Goal: Find contact information: Find contact information

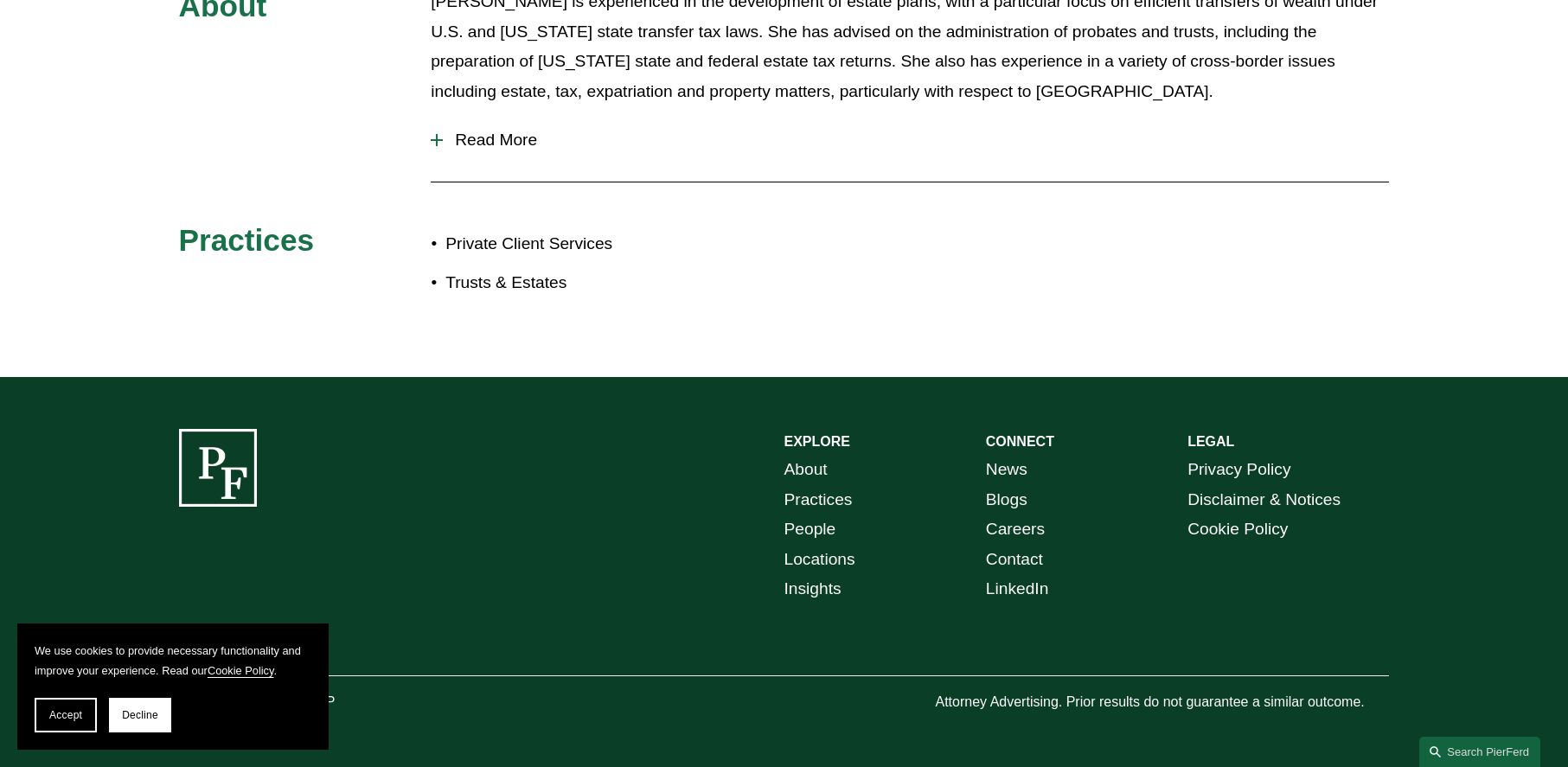
scroll to position [885, 0]
click at [811, 563] on link "Locations" at bounding box center [820, 559] width 71 height 30
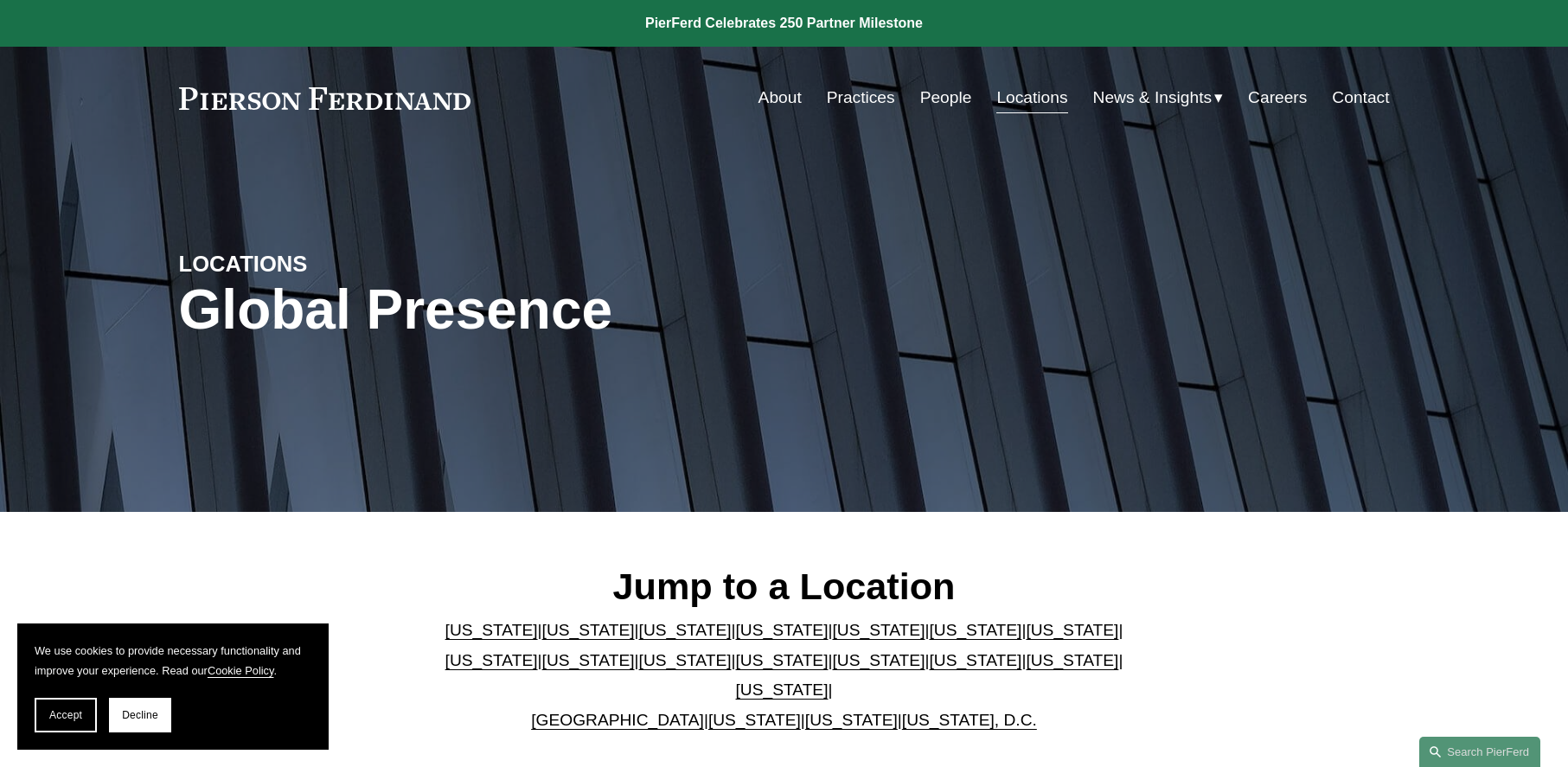
click at [805, 711] on link "[US_STATE]" at bounding box center [851, 719] width 92 height 18
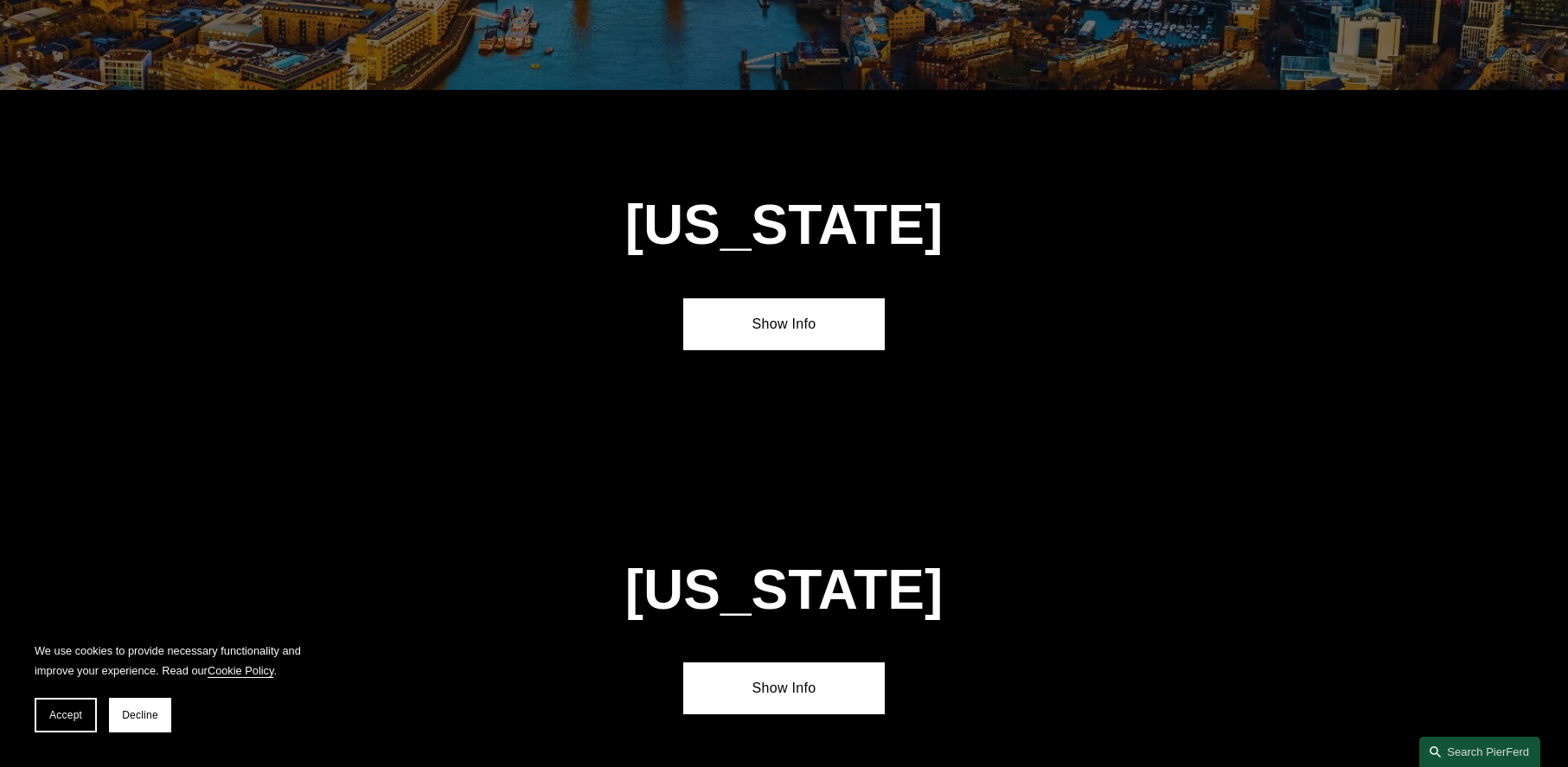
scroll to position [6964, 0]
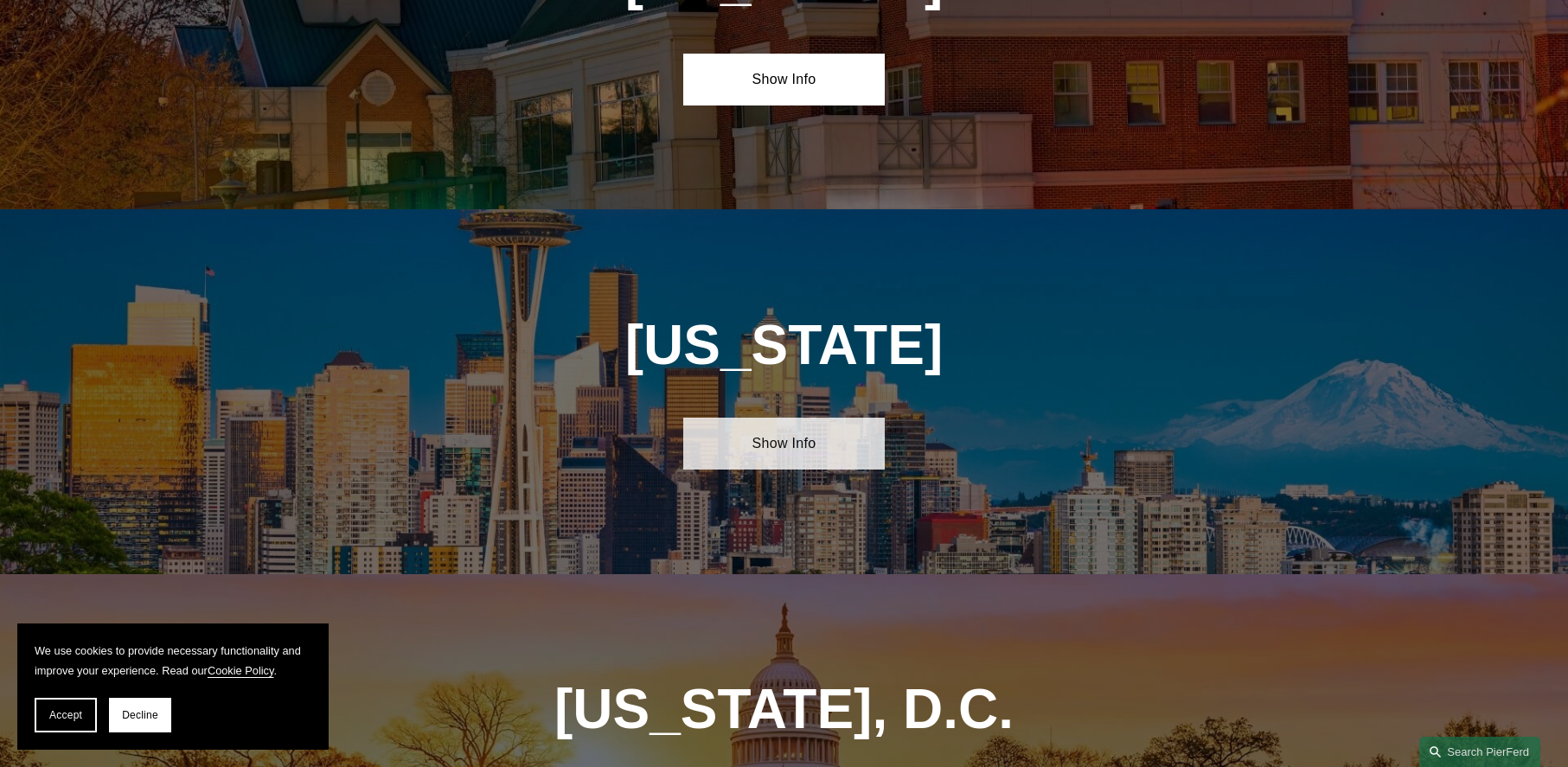
drag, startPoint x: 801, startPoint y: 233, endPoint x: 786, endPoint y: 246, distance: 19.8
click at [801, 418] on link "Show Info" at bounding box center [784, 443] width 201 height 52
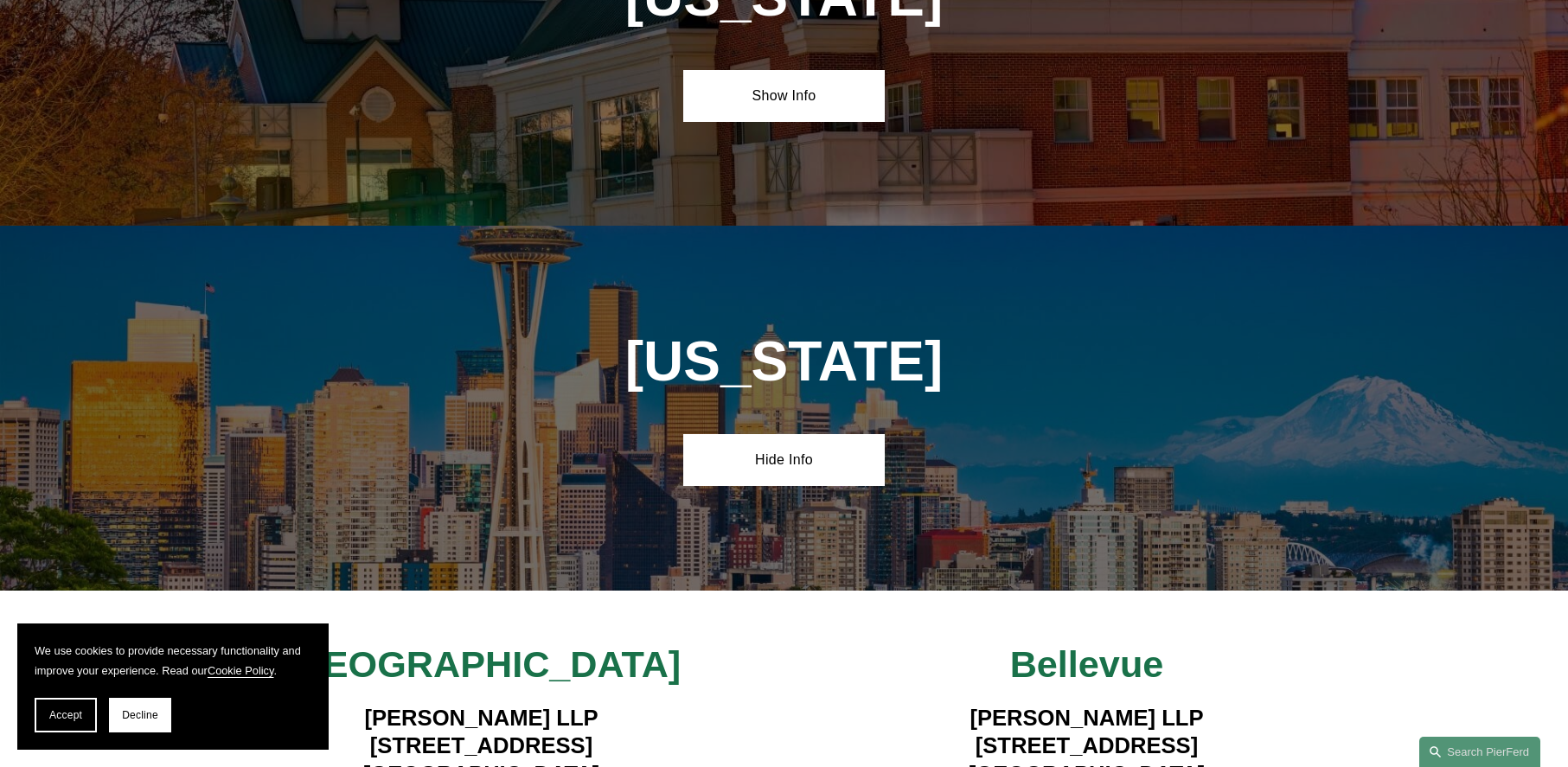
scroll to position [6948, 2]
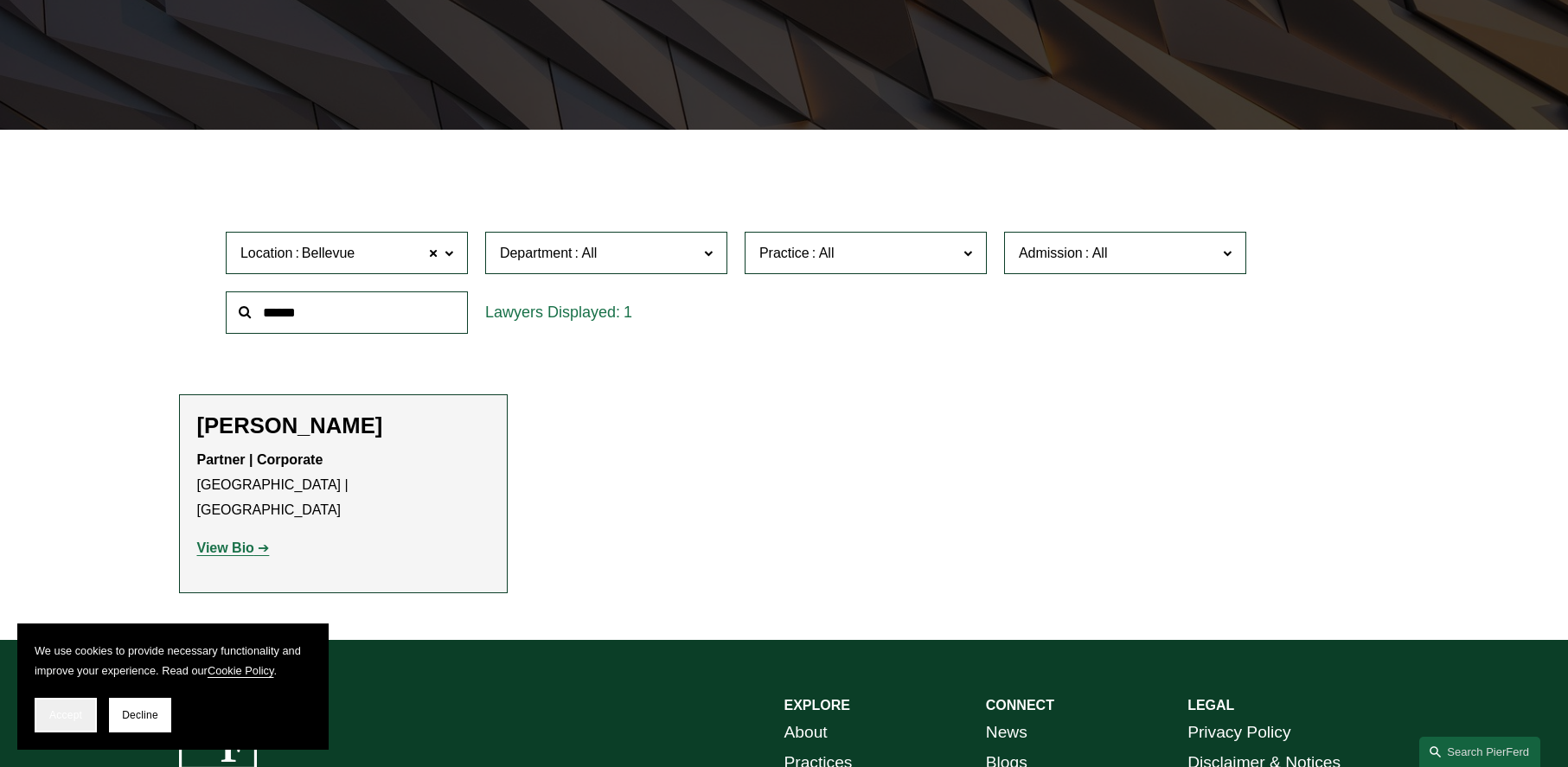
scroll to position [382, 1]
click at [83, 722] on button "Accept" at bounding box center [66, 715] width 62 height 35
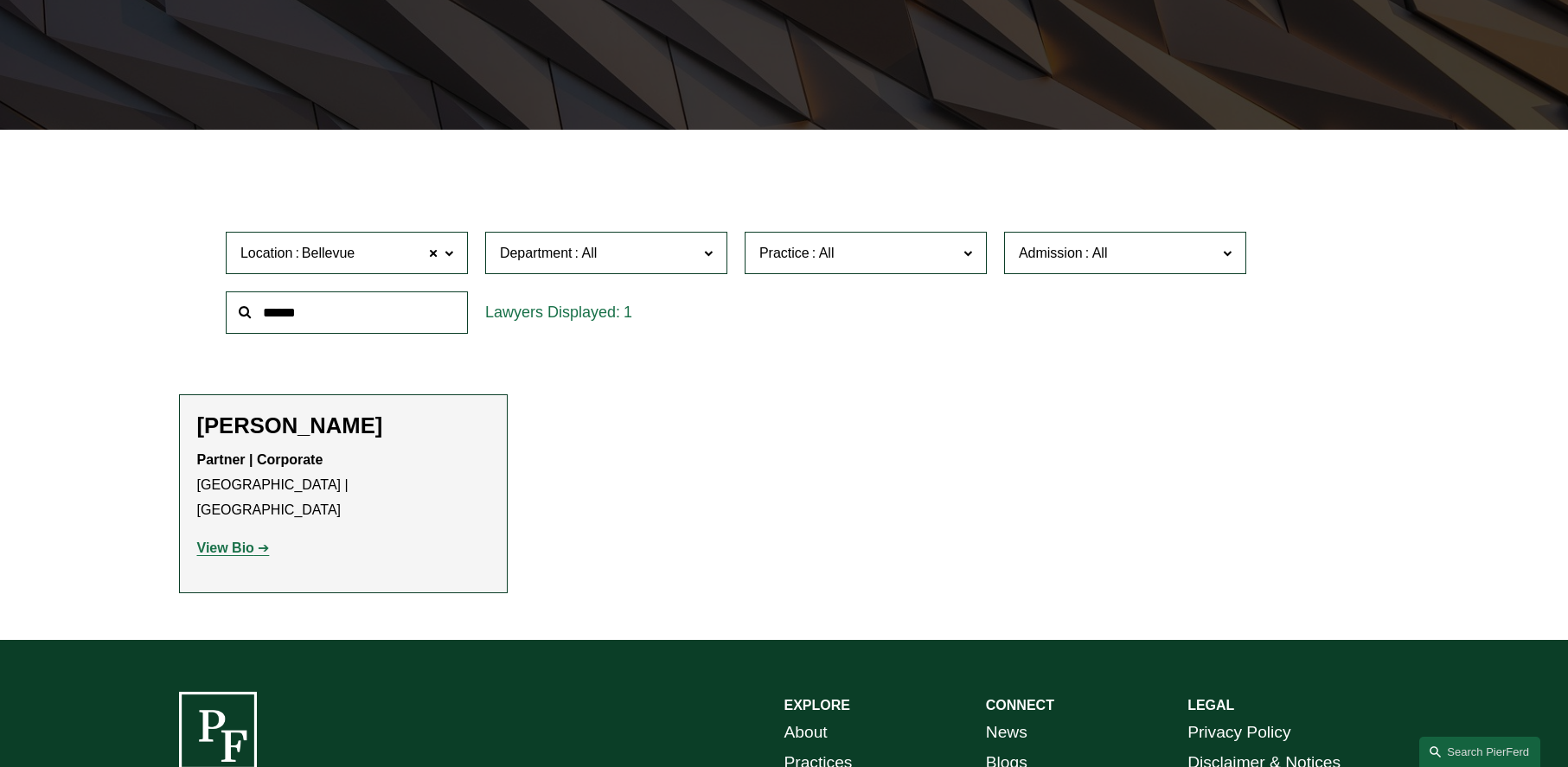
scroll to position [382, 0]
